Goal: Task Accomplishment & Management: Manage account settings

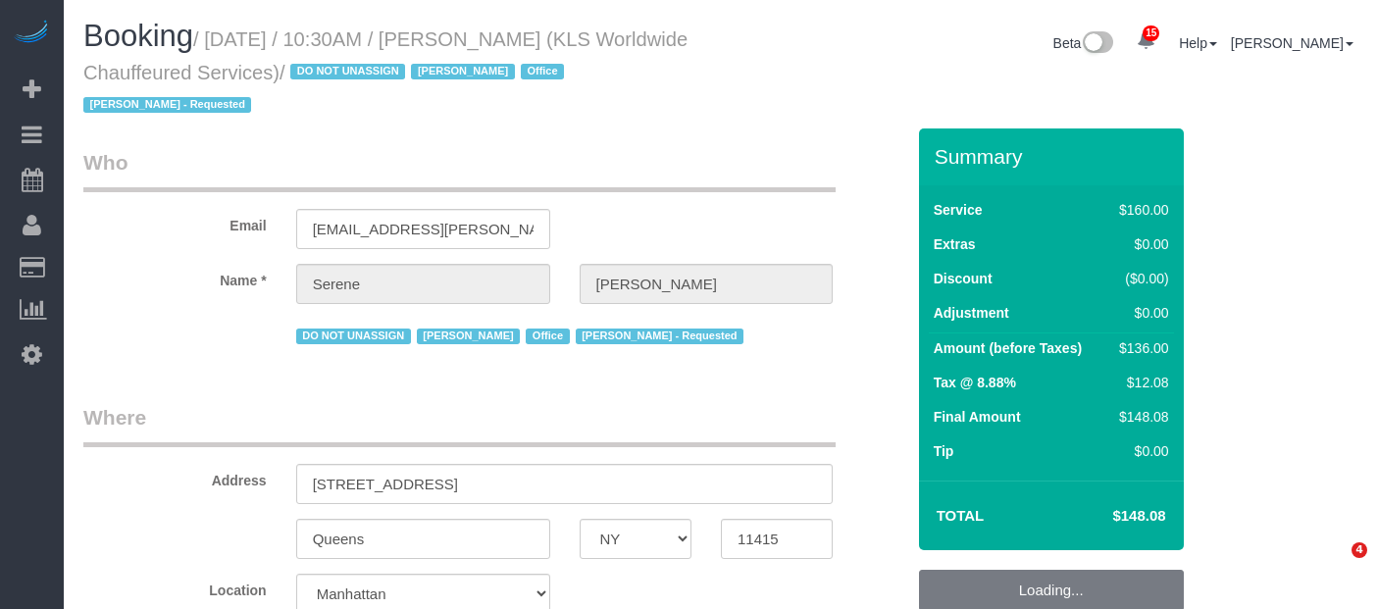
select select "NY"
select select "number:89"
select select "number:90"
select select "number:15"
select select "number:7"
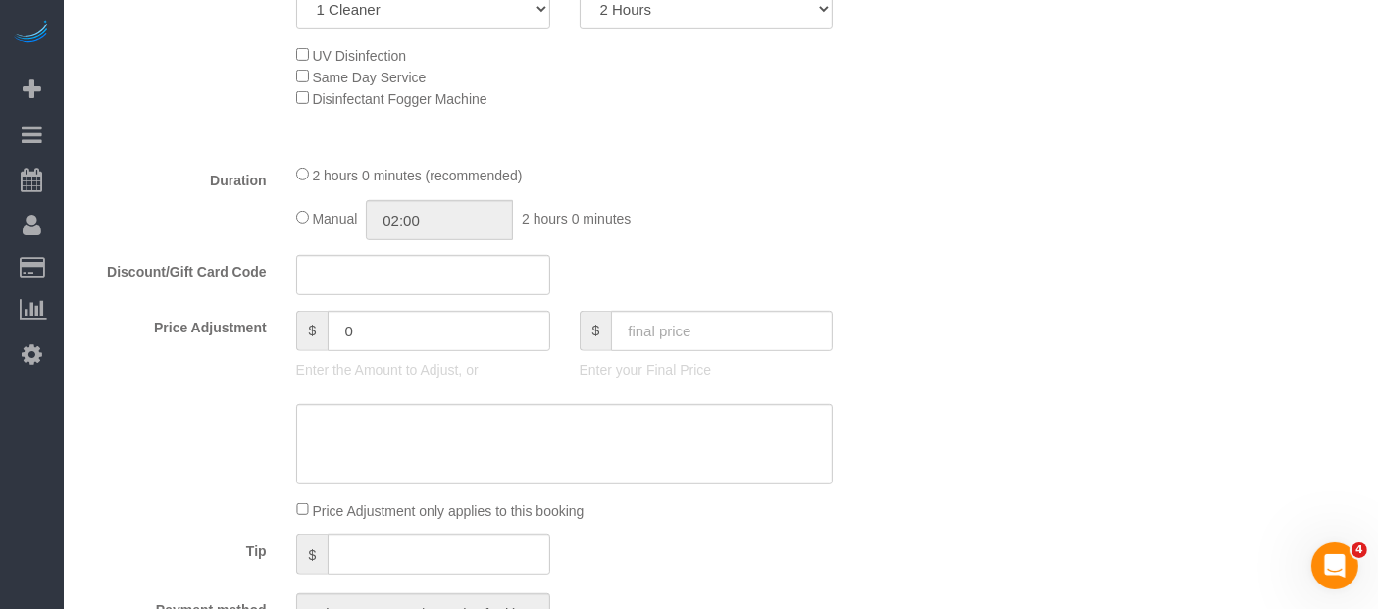
scroll to position [981, 0]
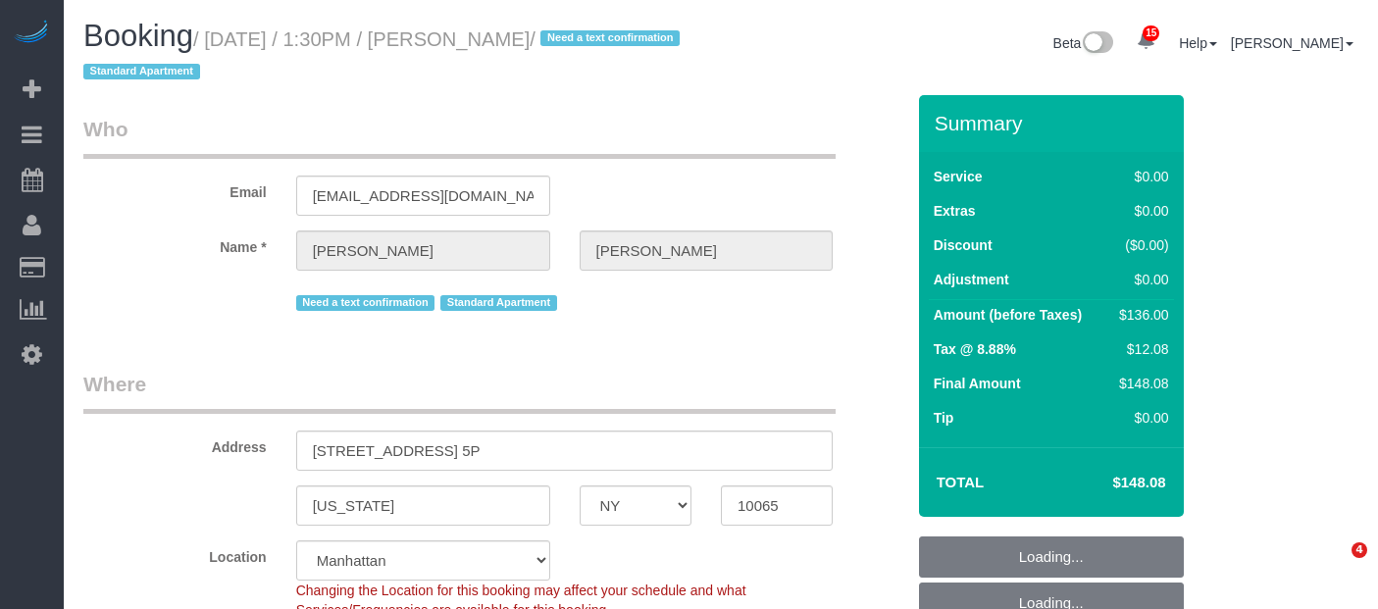
select select "NY"
select select "number:57"
select select "number:75"
select select "number:15"
select select "number:5"
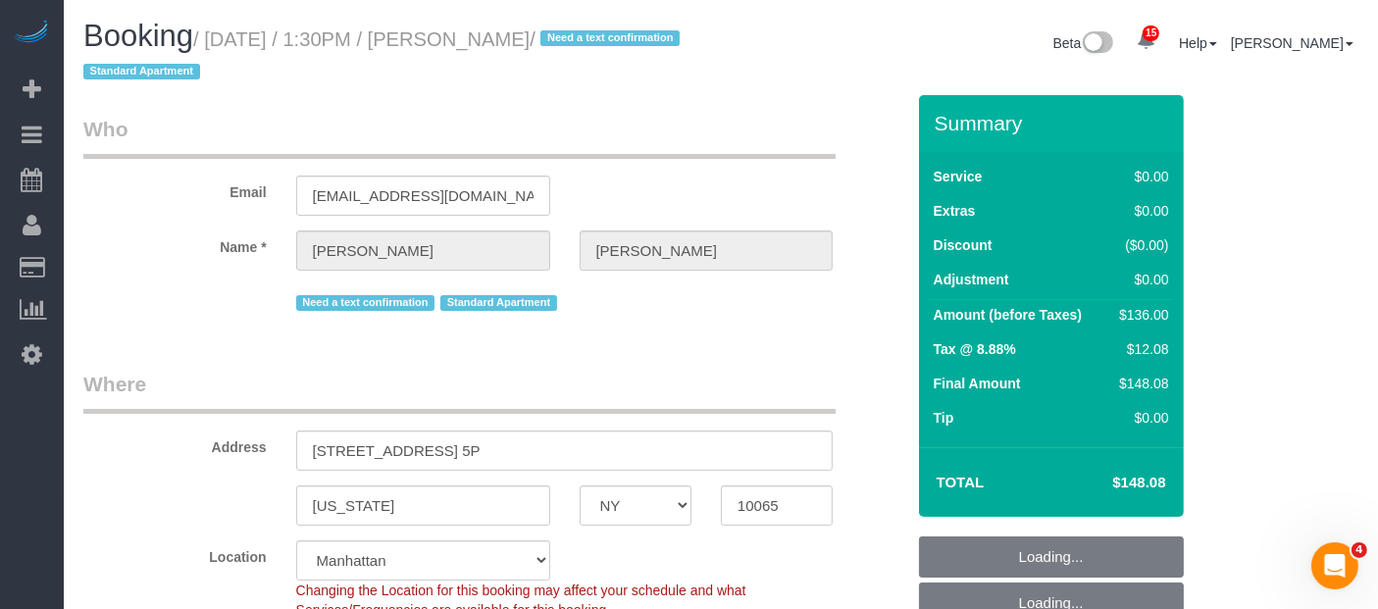
select select "object:5999"
select select "1"
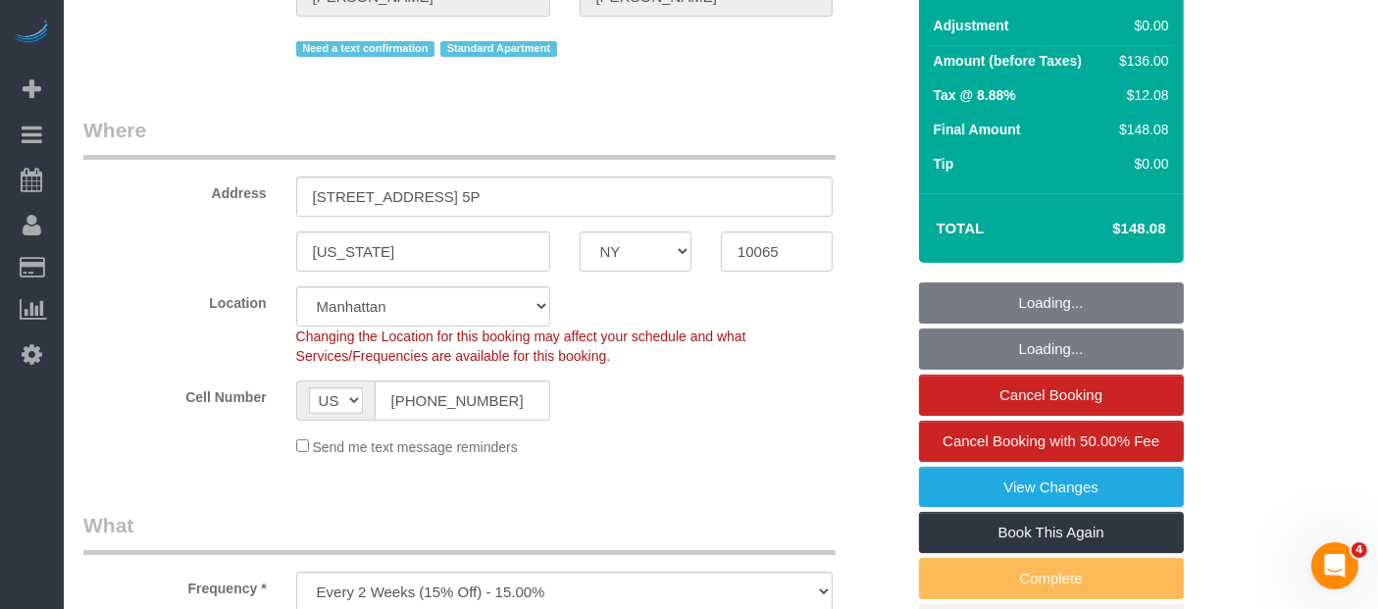
select select "1"
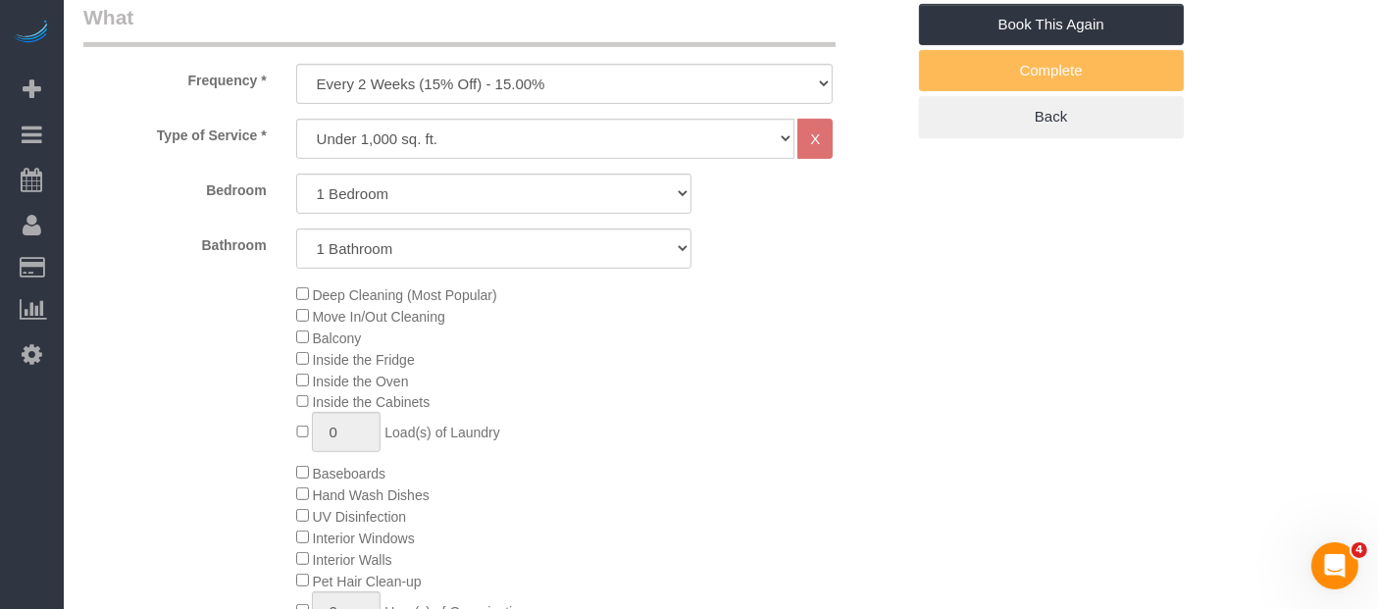
scroll to position [327, 0]
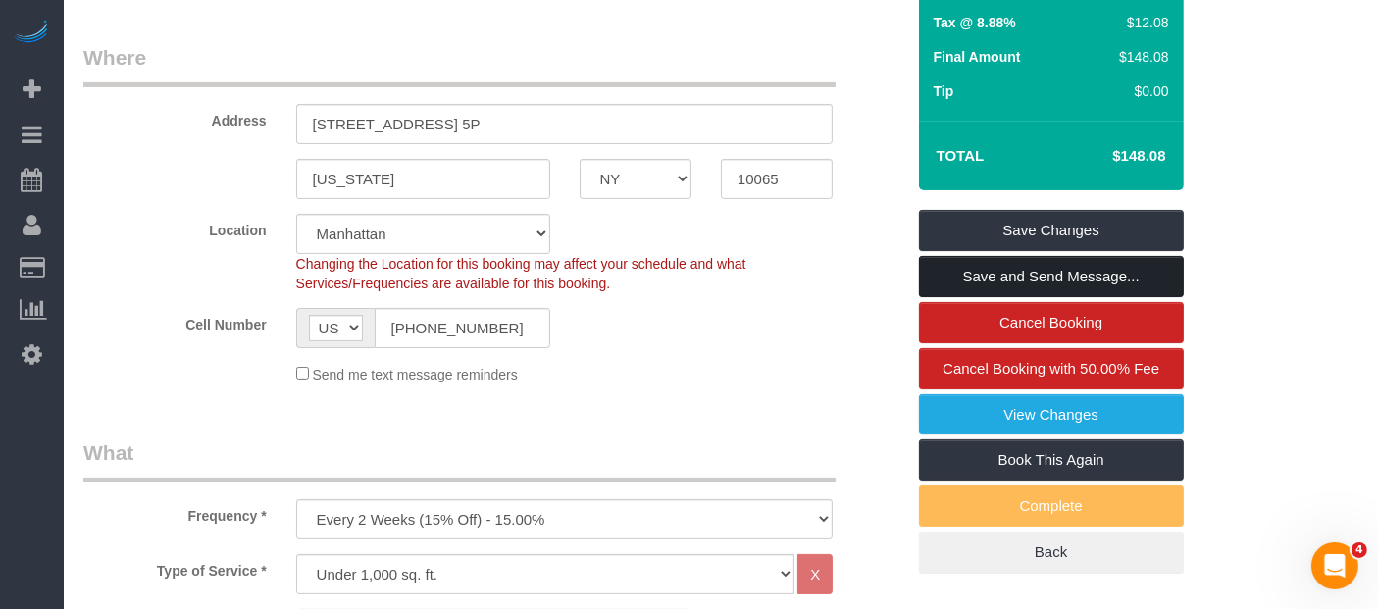
click at [1055, 269] on link "Save and Send Message..." at bounding box center [1051, 276] width 265 height 41
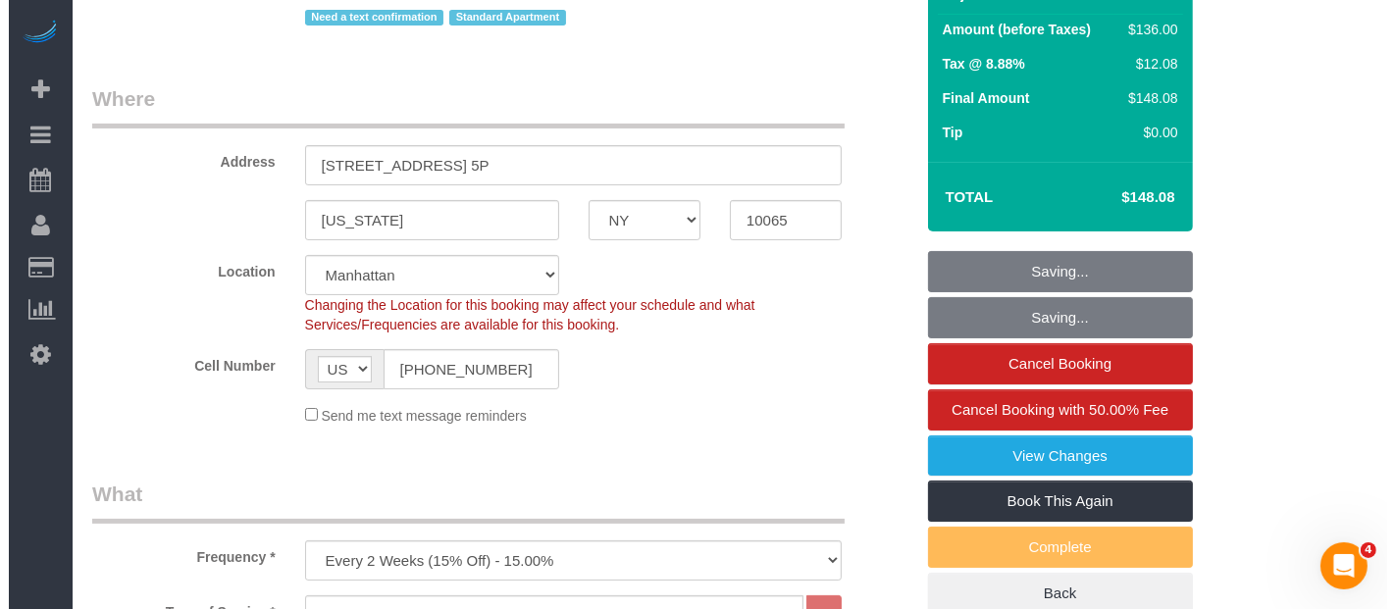
scroll to position [0, 0]
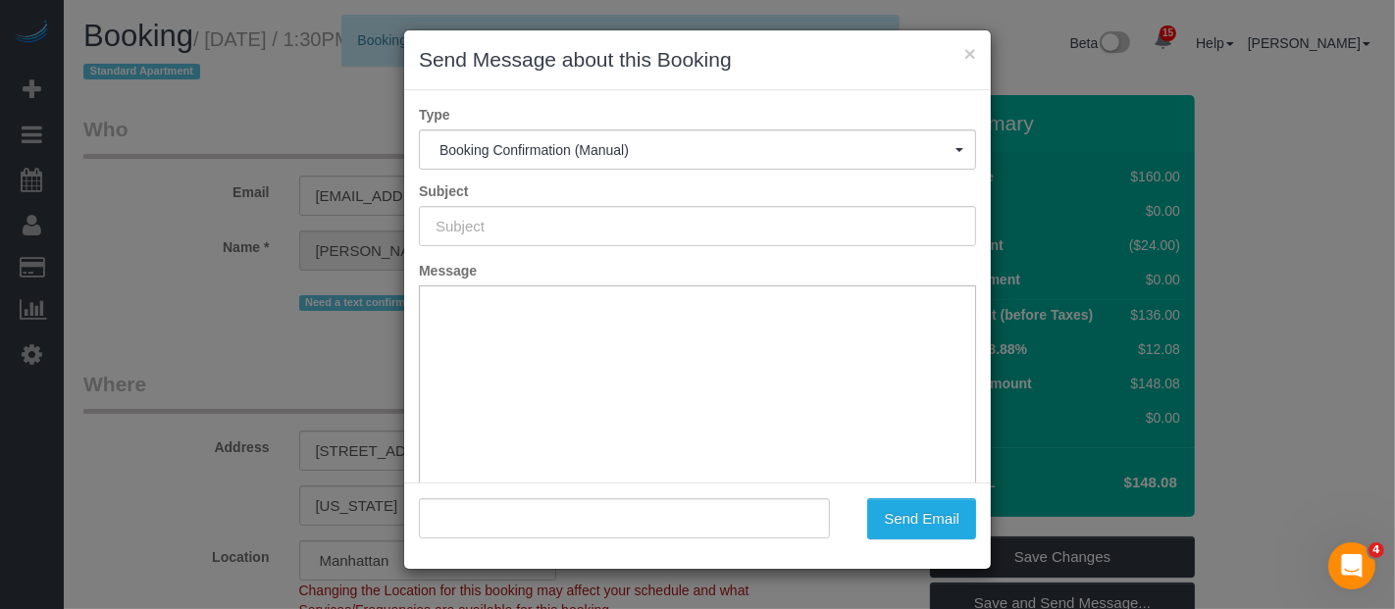
type input "Cleaning Confirmed for [DATE] 1:30pm"
type input ""[PERSON_NAME]" <[EMAIL_ADDRESS][DOMAIN_NAME]>"
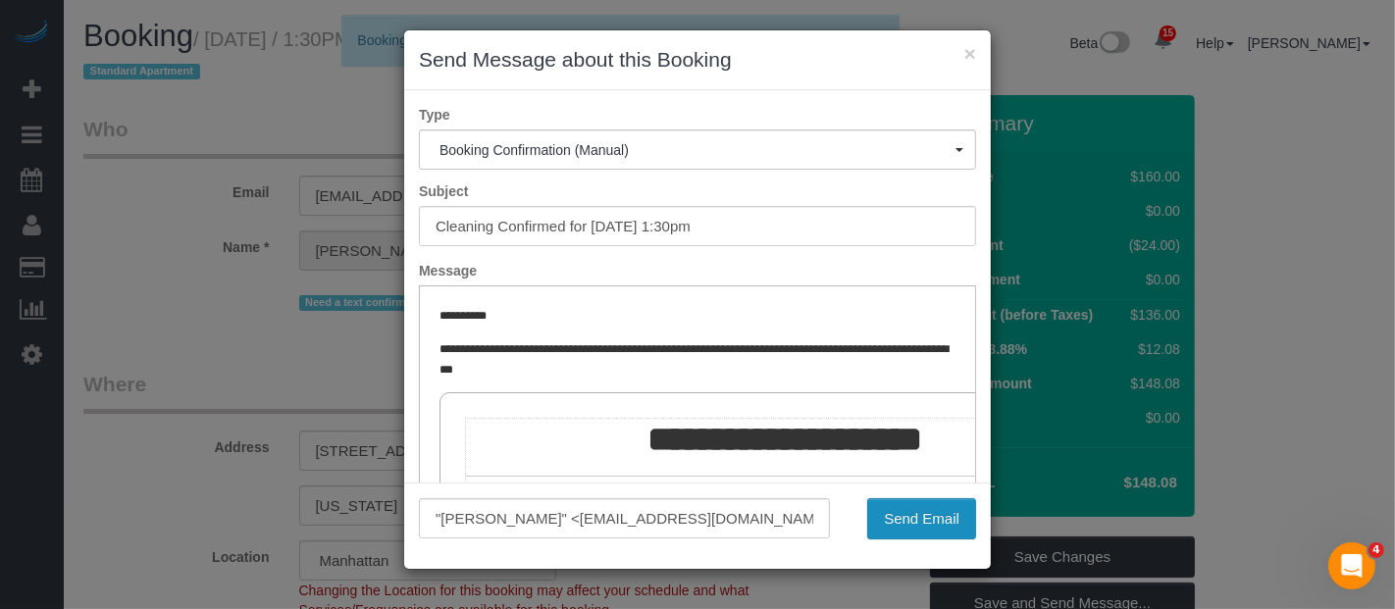
click at [912, 520] on button "Send Email" at bounding box center [921, 518] width 109 height 41
